Goal: Task Accomplishment & Management: Manage account settings

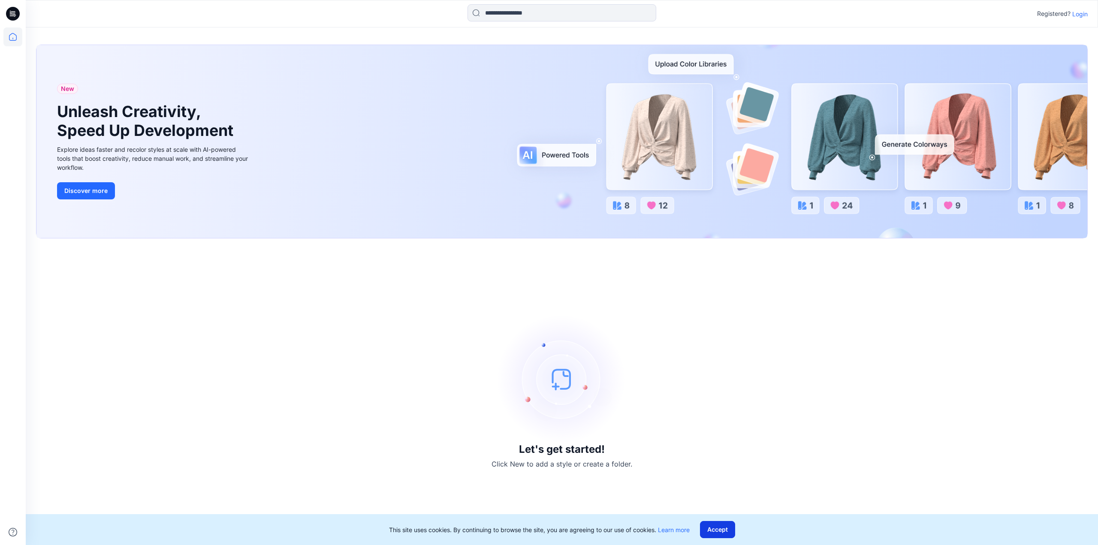
click at [717, 529] on button "Accept" at bounding box center [717, 529] width 35 height 17
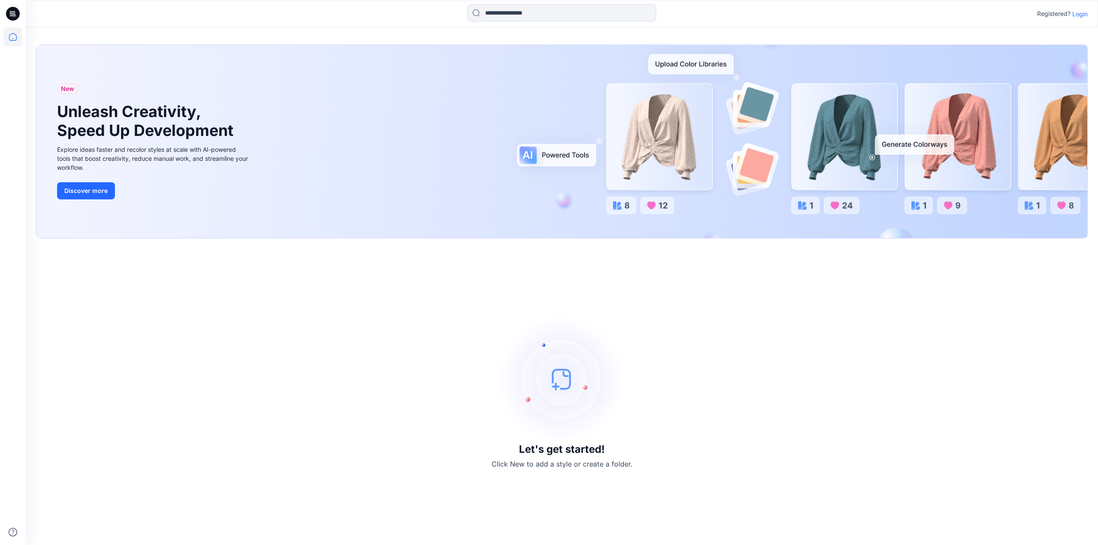
click at [1080, 14] on p "Login" at bounding box center [1079, 13] width 15 height 9
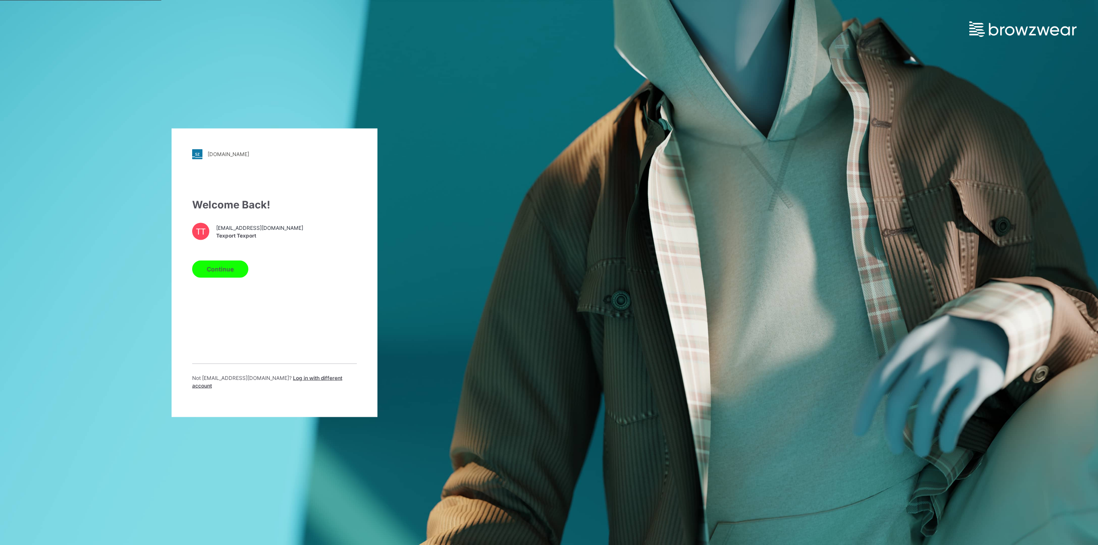
click at [233, 270] on button "Continue" at bounding box center [220, 268] width 56 height 17
click at [220, 272] on button "Continue" at bounding box center [220, 268] width 56 height 17
click at [223, 271] on button "Continue" at bounding box center [220, 268] width 56 height 17
click at [219, 271] on button "Continue" at bounding box center [220, 268] width 56 height 17
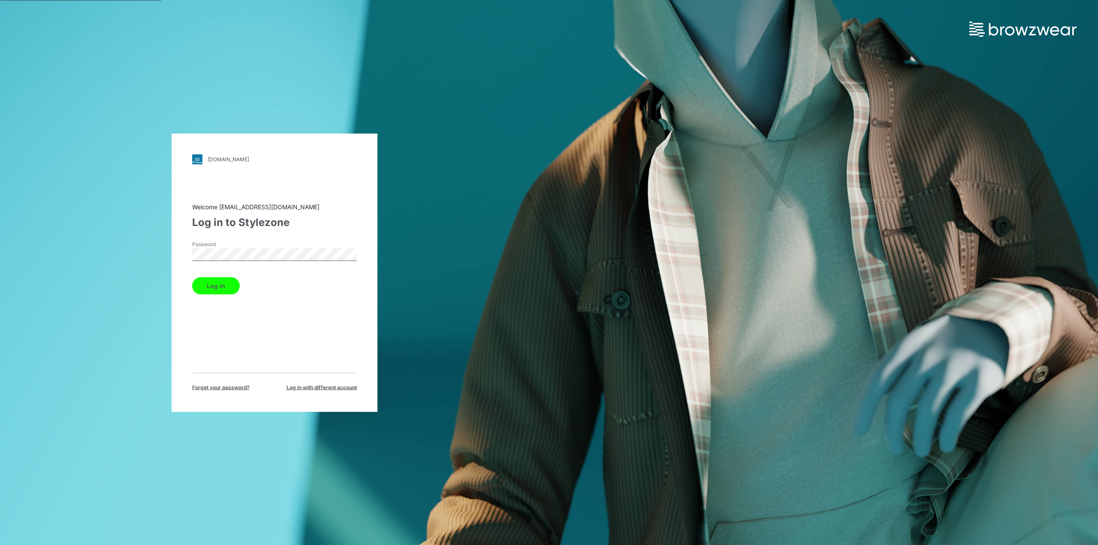
click at [225, 282] on button "Log in" at bounding box center [216, 285] width 48 height 17
